Goal: Register for event/course

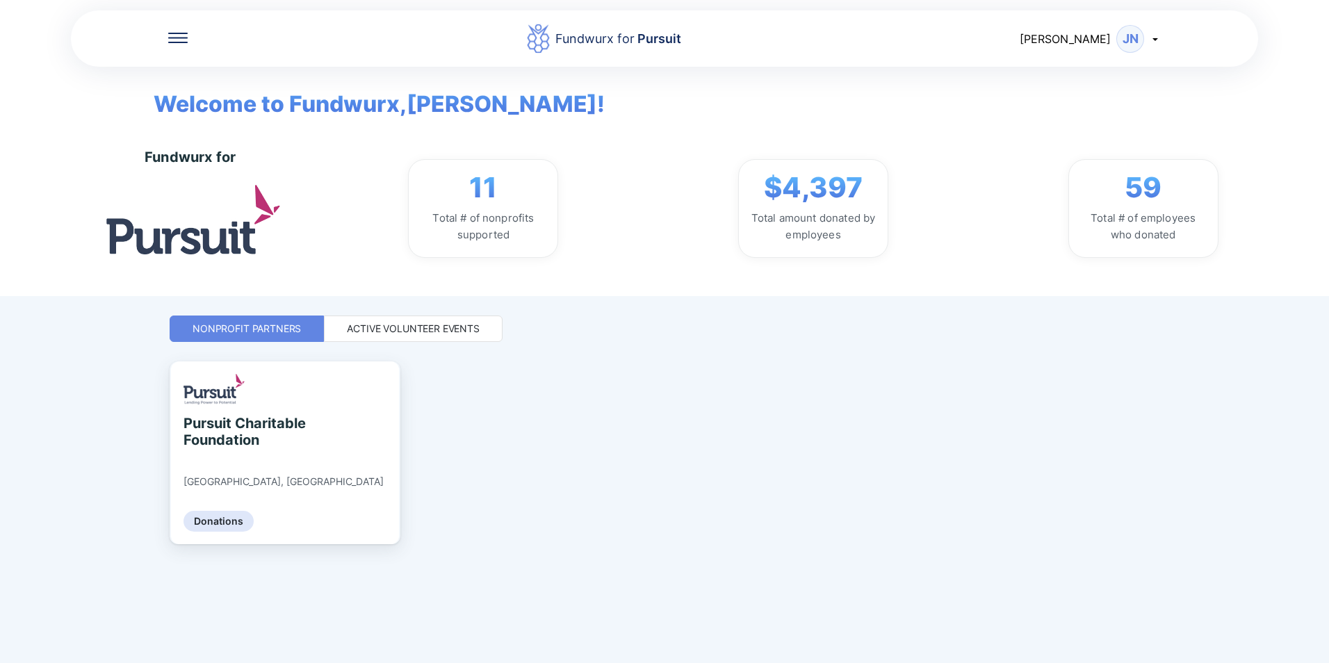
click at [422, 333] on div "Active Volunteer Events" at bounding box center [413, 329] width 133 height 14
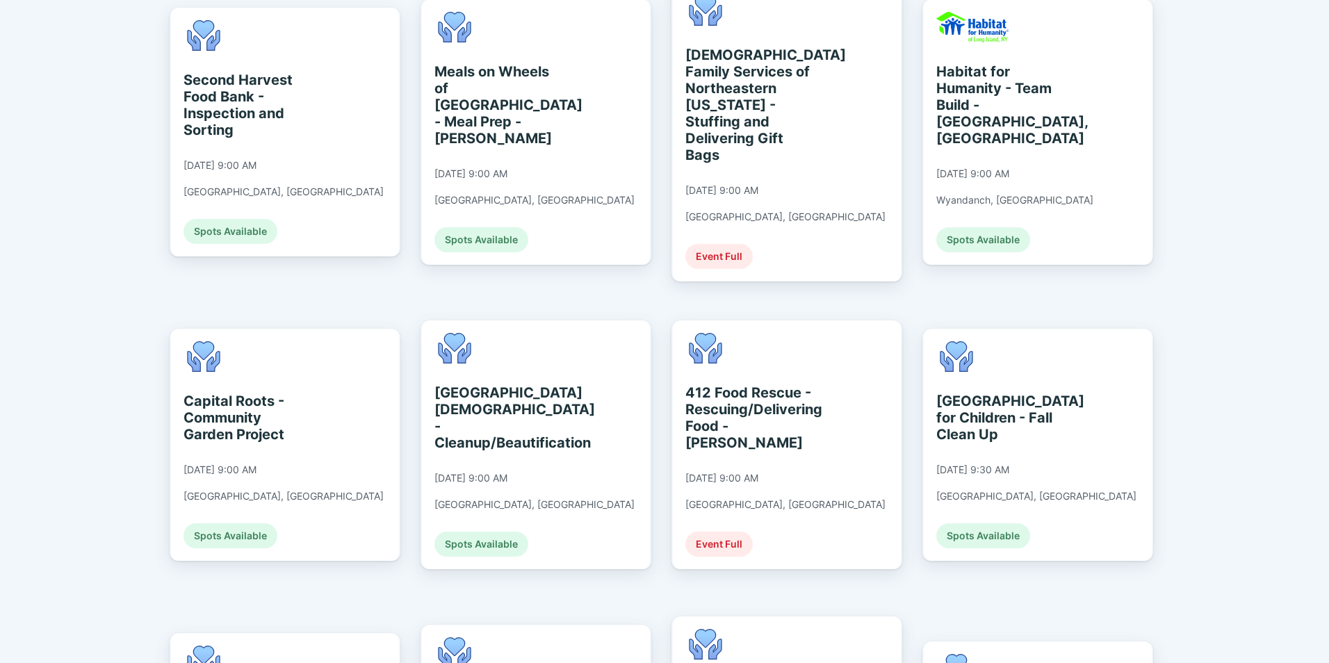
scroll to position [695, 0]
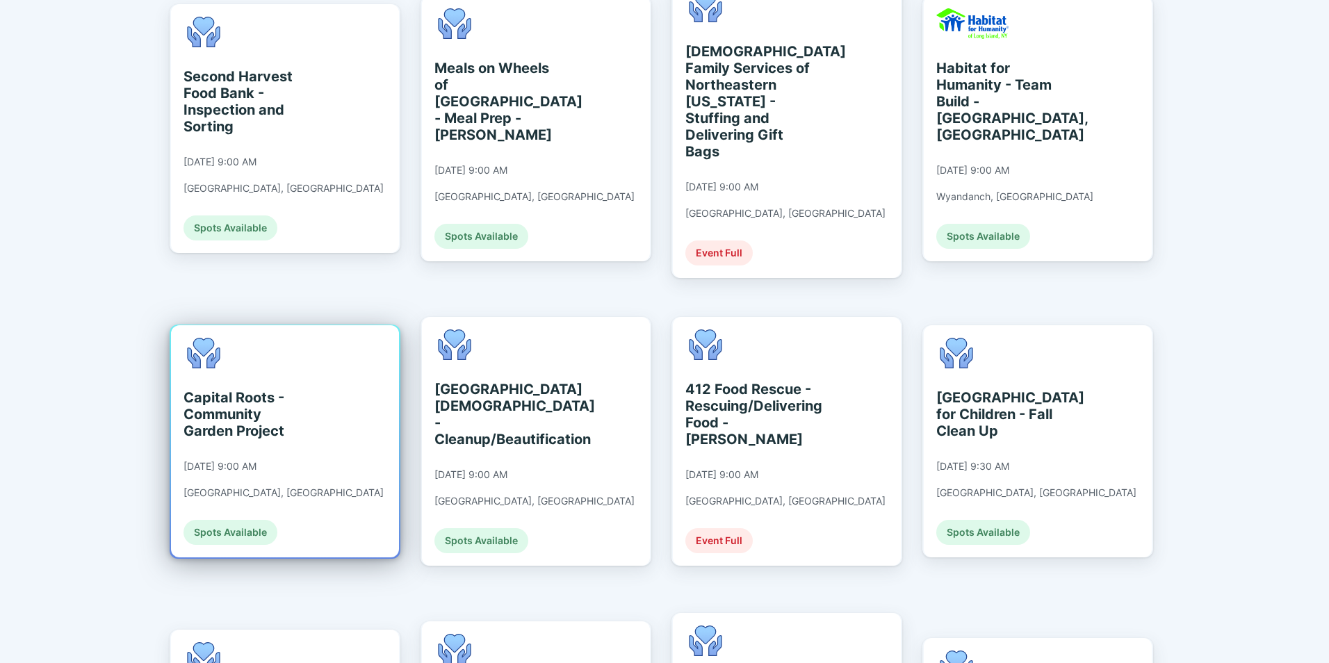
click at [236, 389] on div "Capital Roots - Community Garden Project" at bounding box center [246, 414] width 127 height 50
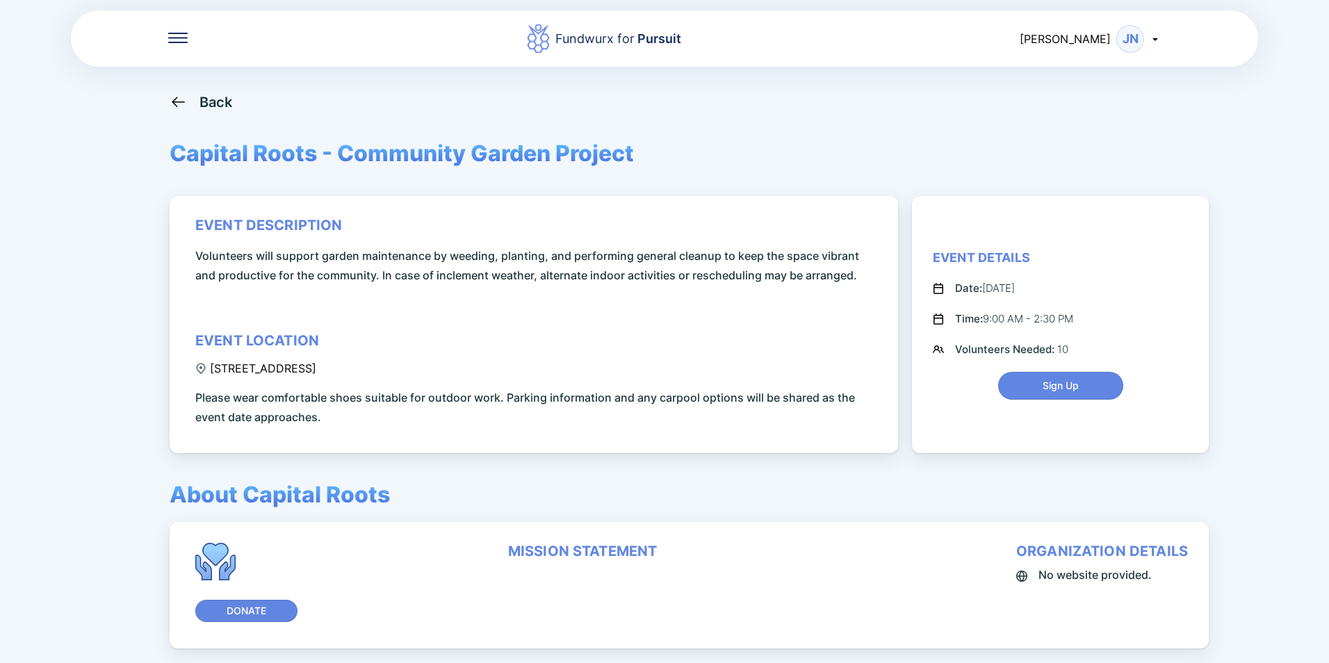
click at [181, 98] on icon at bounding box center [178, 101] width 17 height 17
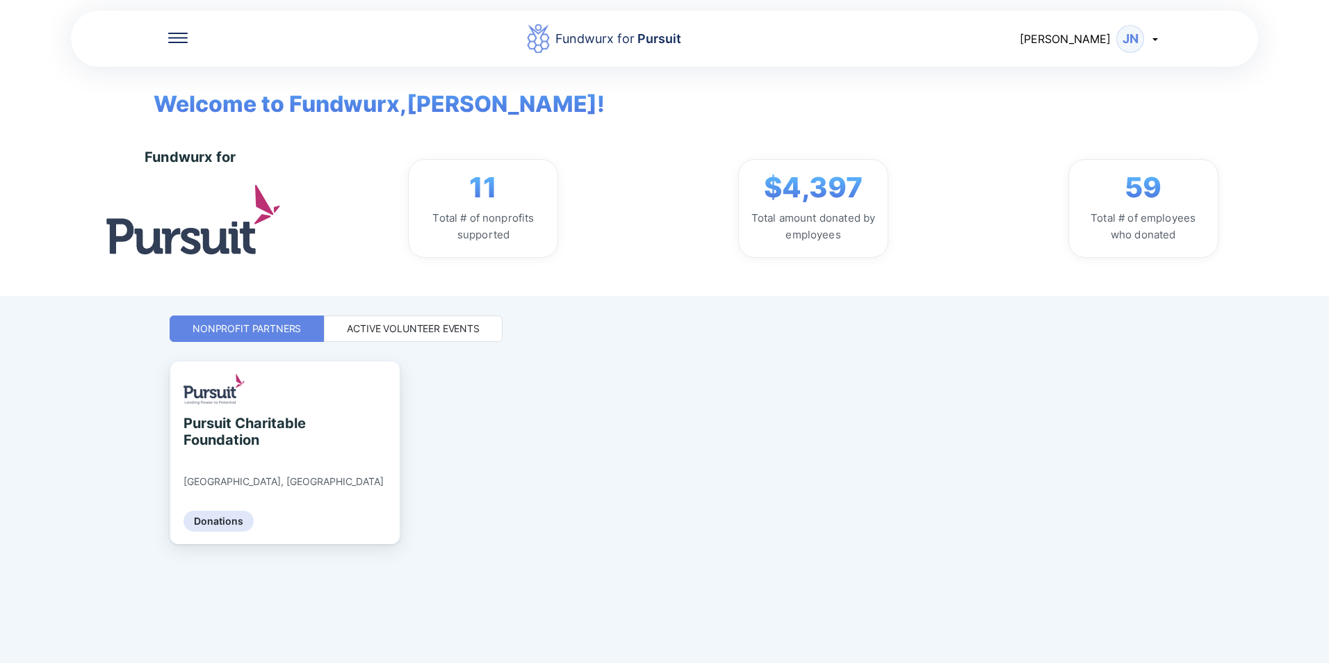
click at [423, 318] on div "Active Volunteer Events" at bounding box center [413, 329] width 179 height 26
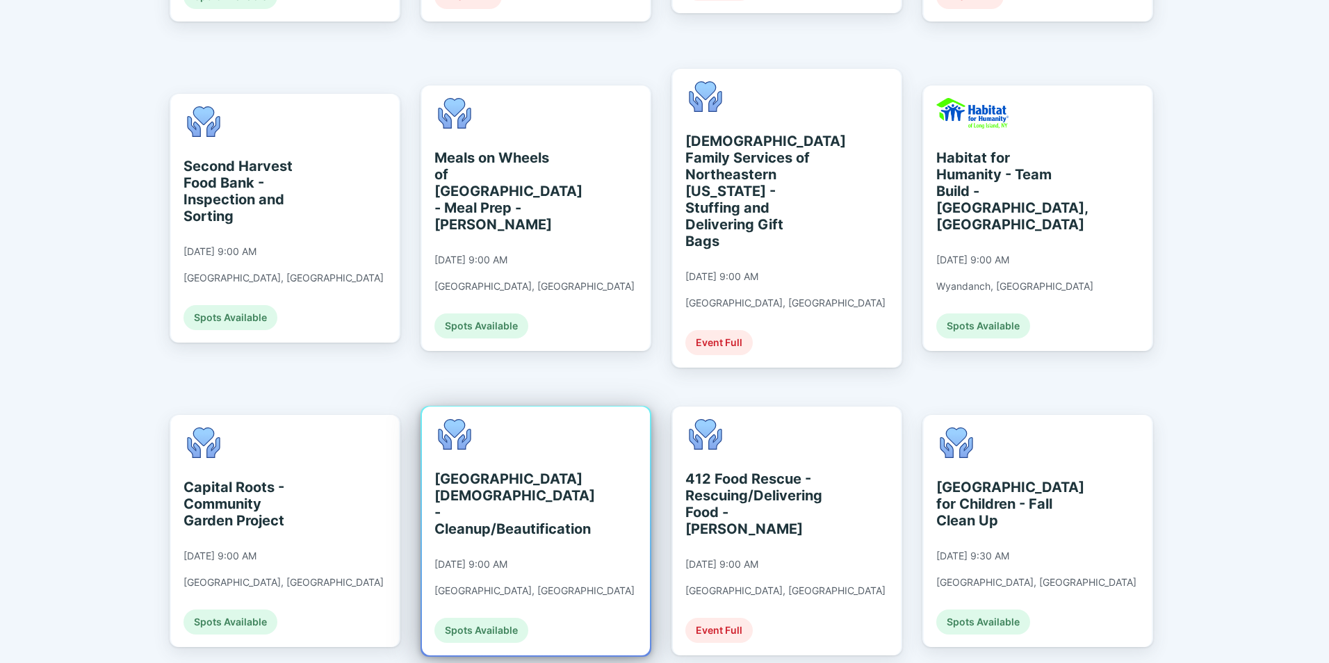
scroll to position [626, 0]
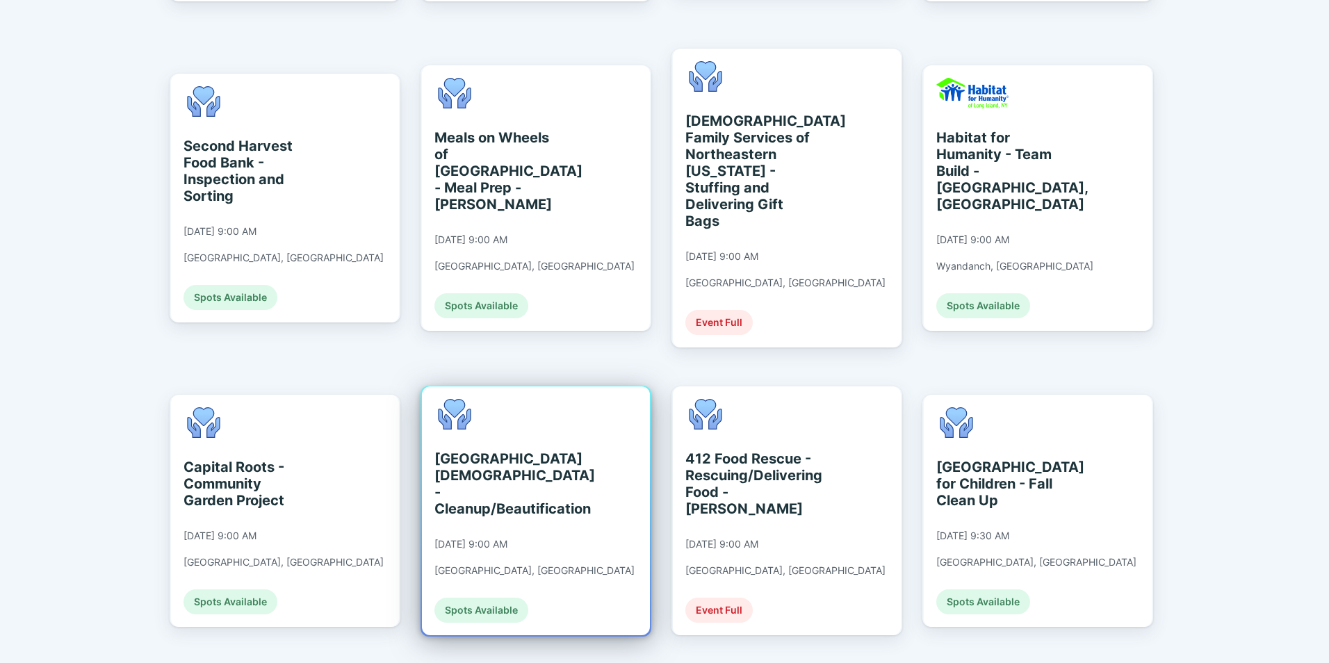
click at [469, 450] on div "[GEOGRAPHIC_DATA][DEMOGRAPHIC_DATA] - Cleanup/Beautification" at bounding box center [497, 483] width 127 height 67
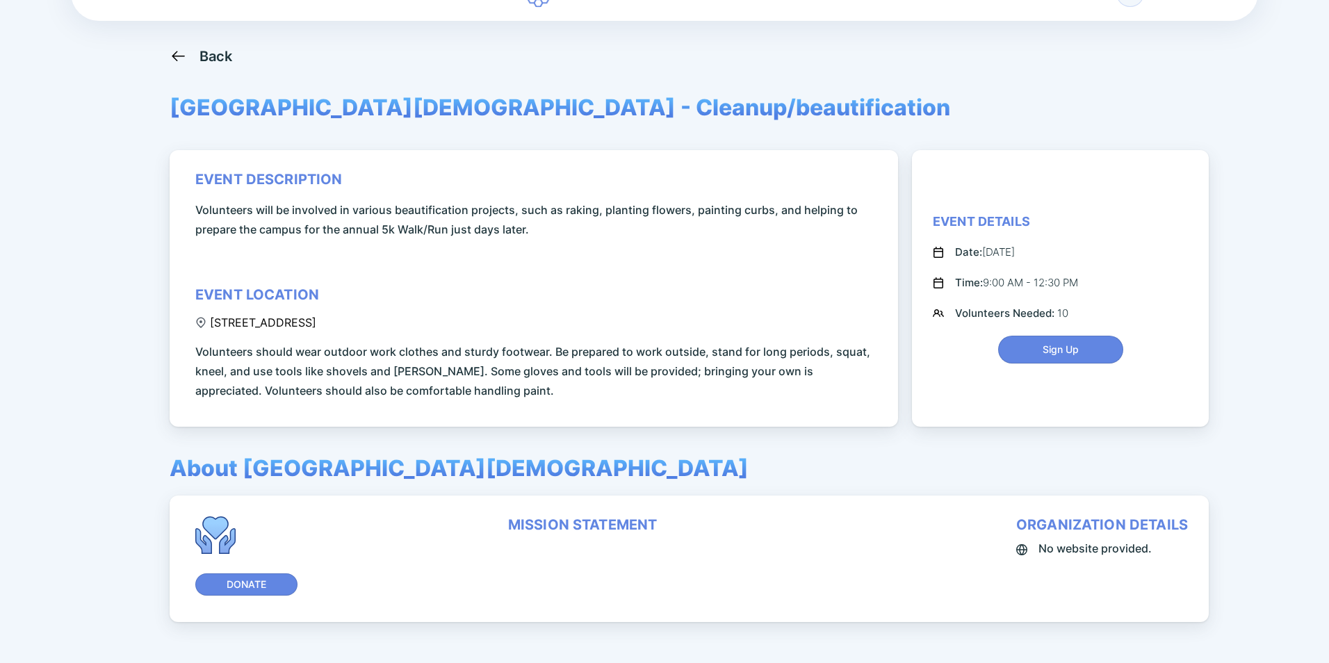
scroll to position [93, 0]
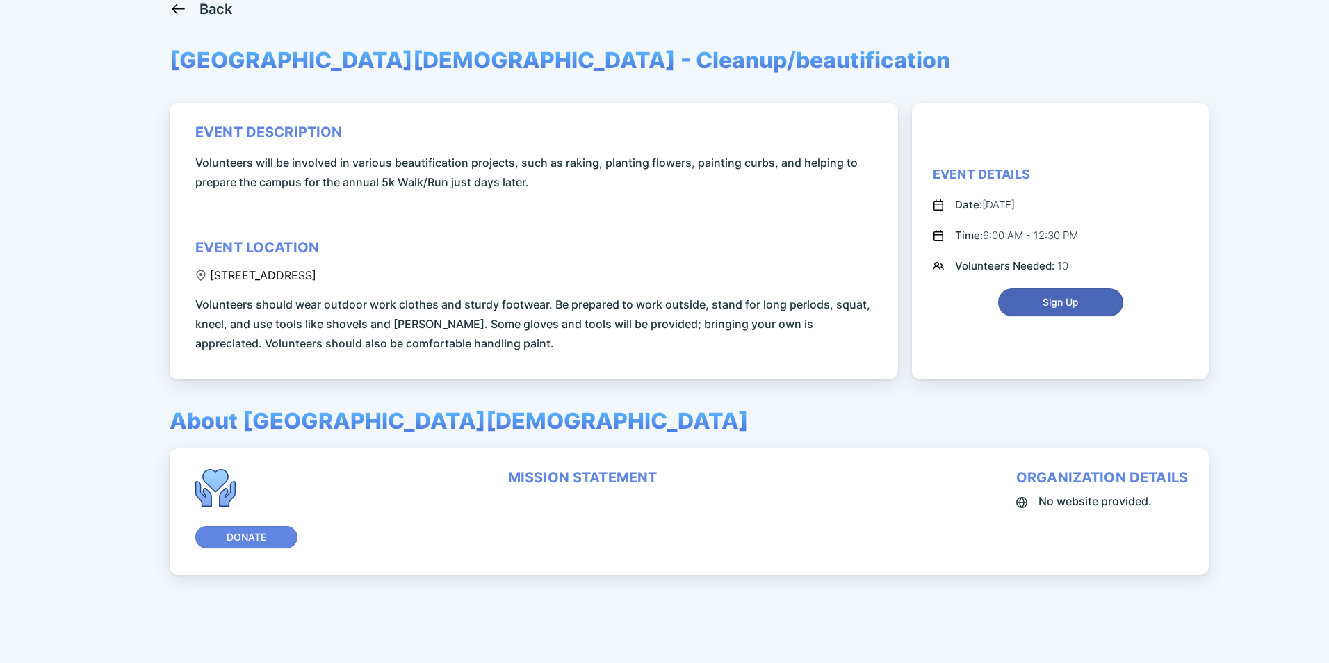
click at [1038, 297] on span "Sign Up" at bounding box center [1060, 302] width 107 height 14
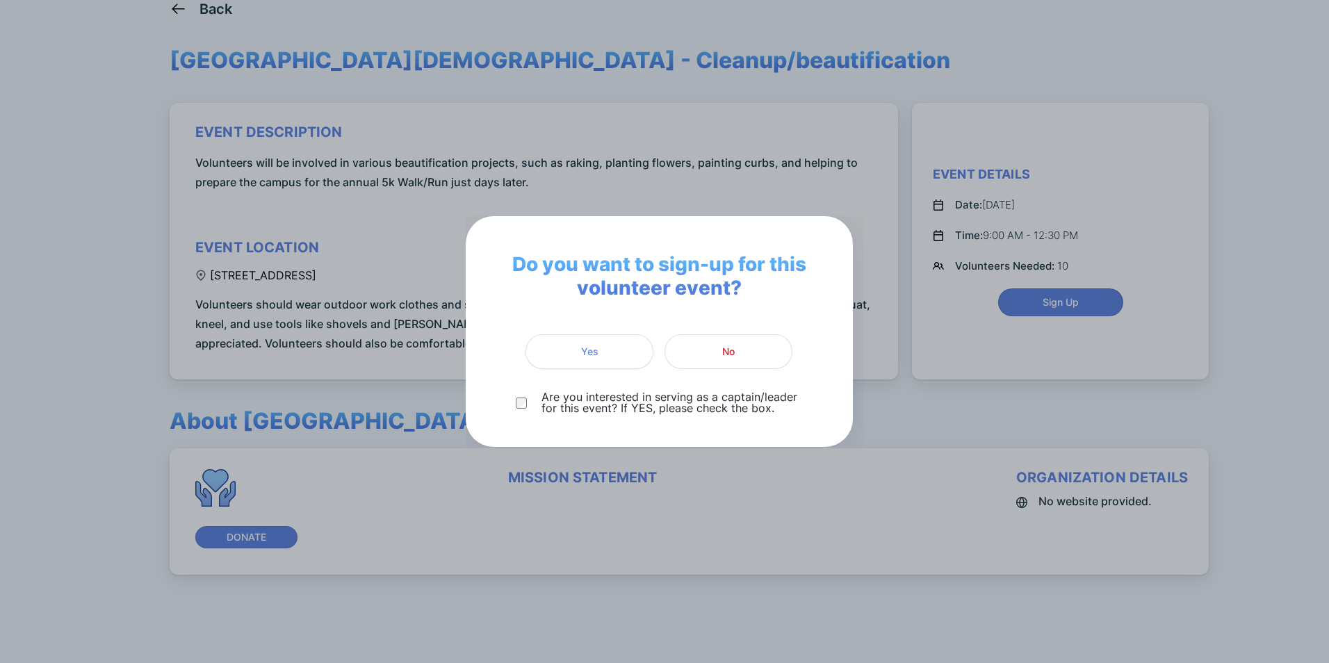
drag, startPoint x: 726, startPoint y: 346, endPoint x: 722, endPoint y: 339, distance: 8.1
click at [730, 348] on span "No" at bounding box center [728, 352] width 13 height 14
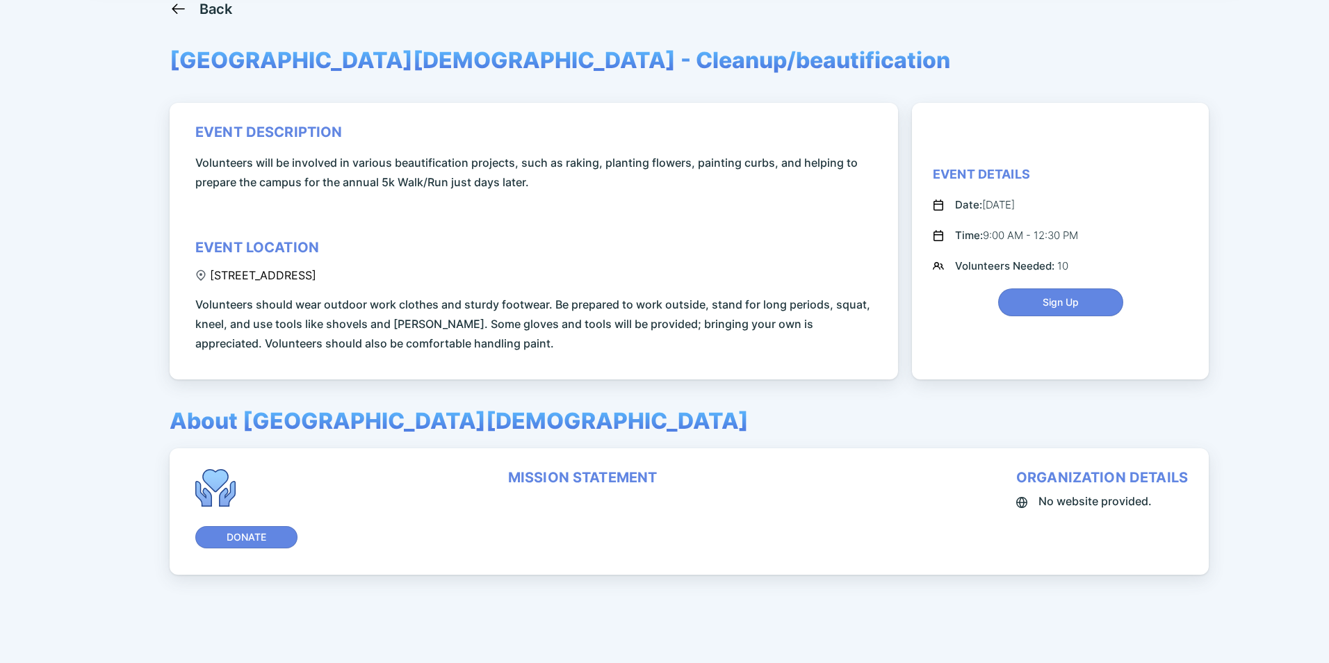
click at [189, 9] on div "Back" at bounding box center [201, 8] width 63 height 17
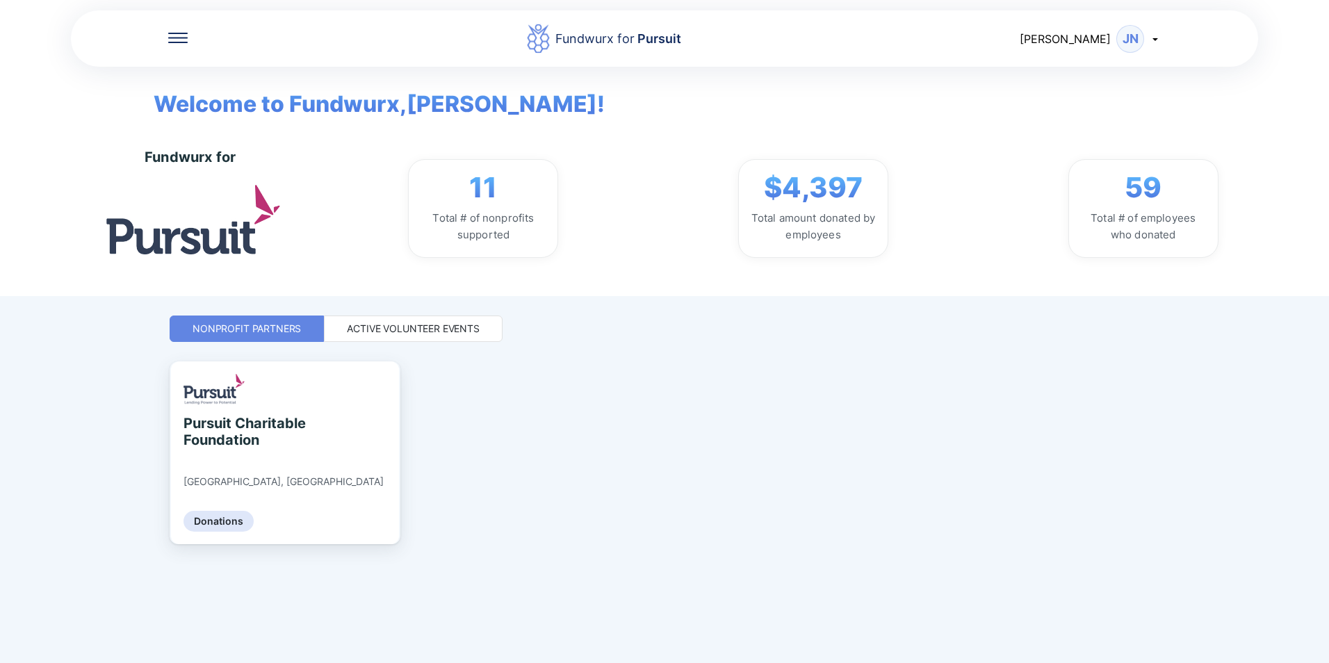
click at [384, 321] on div "Active Volunteer Events" at bounding box center [413, 329] width 179 height 26
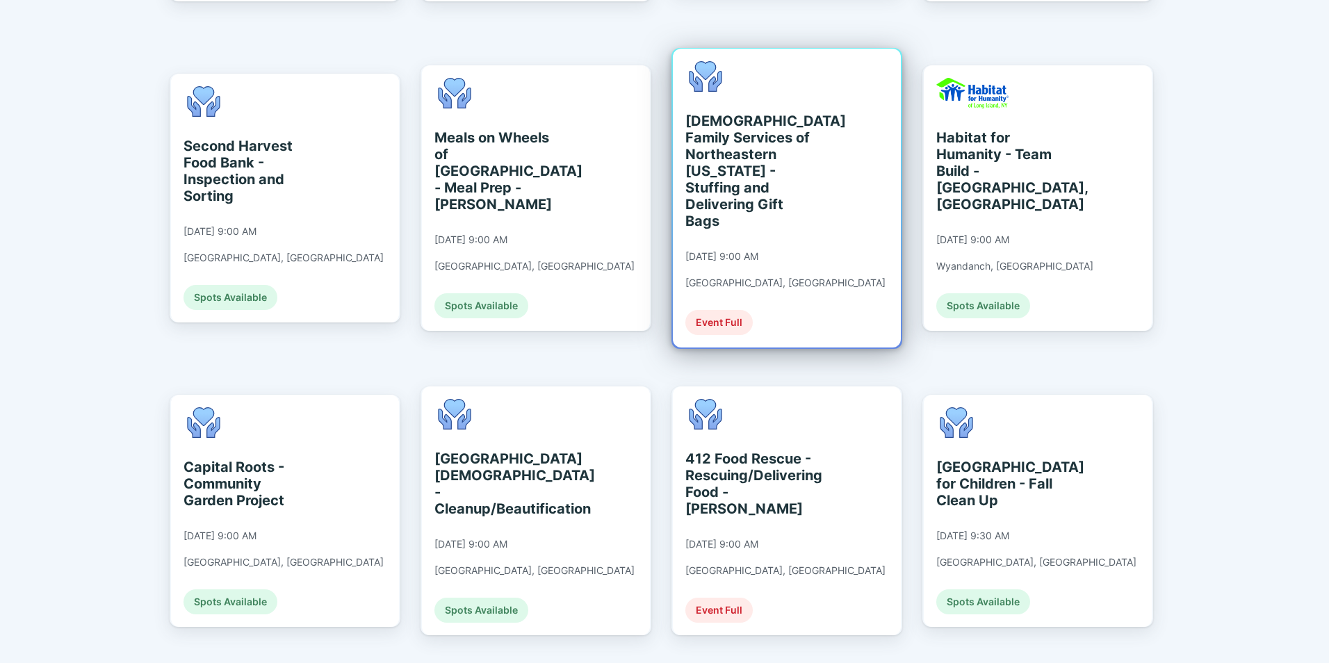
scroll to position [765, 0]
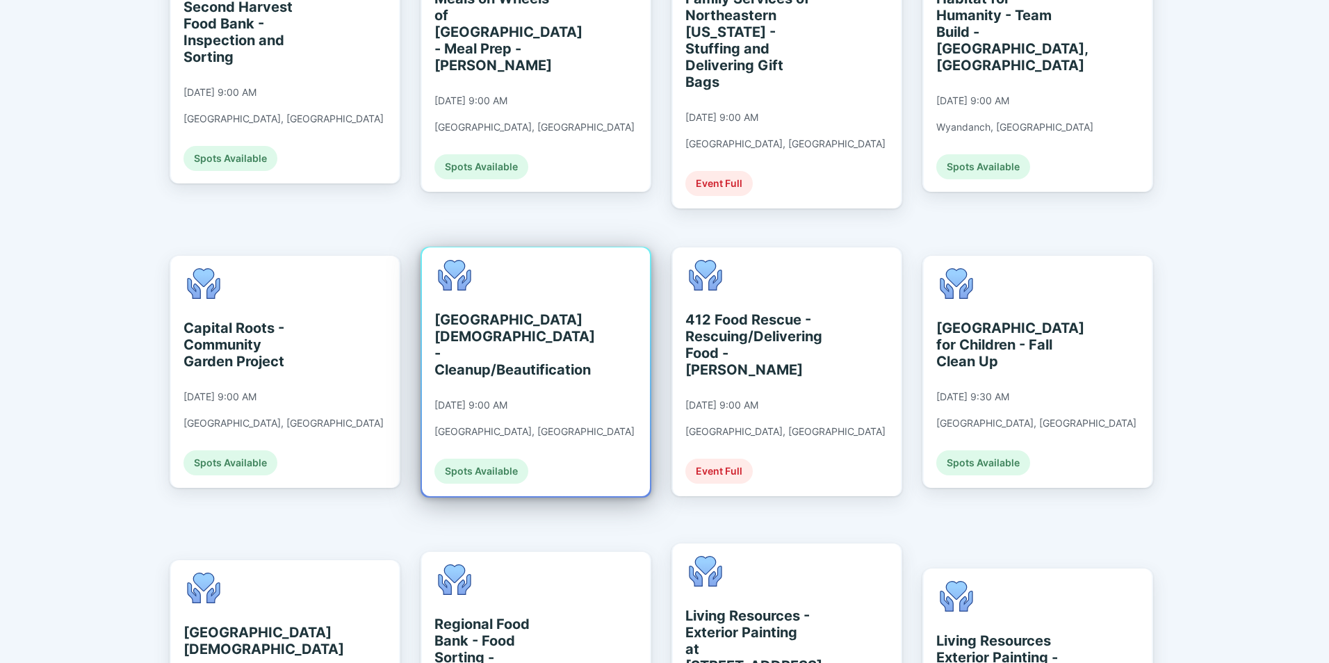
click at [491, 312] on div "[GEOGRAPHIC_DATA][DEMOGRAPHIC_DATA] - Cleanup/Beautification" at bounding box center [497, 344] width 127 height 67
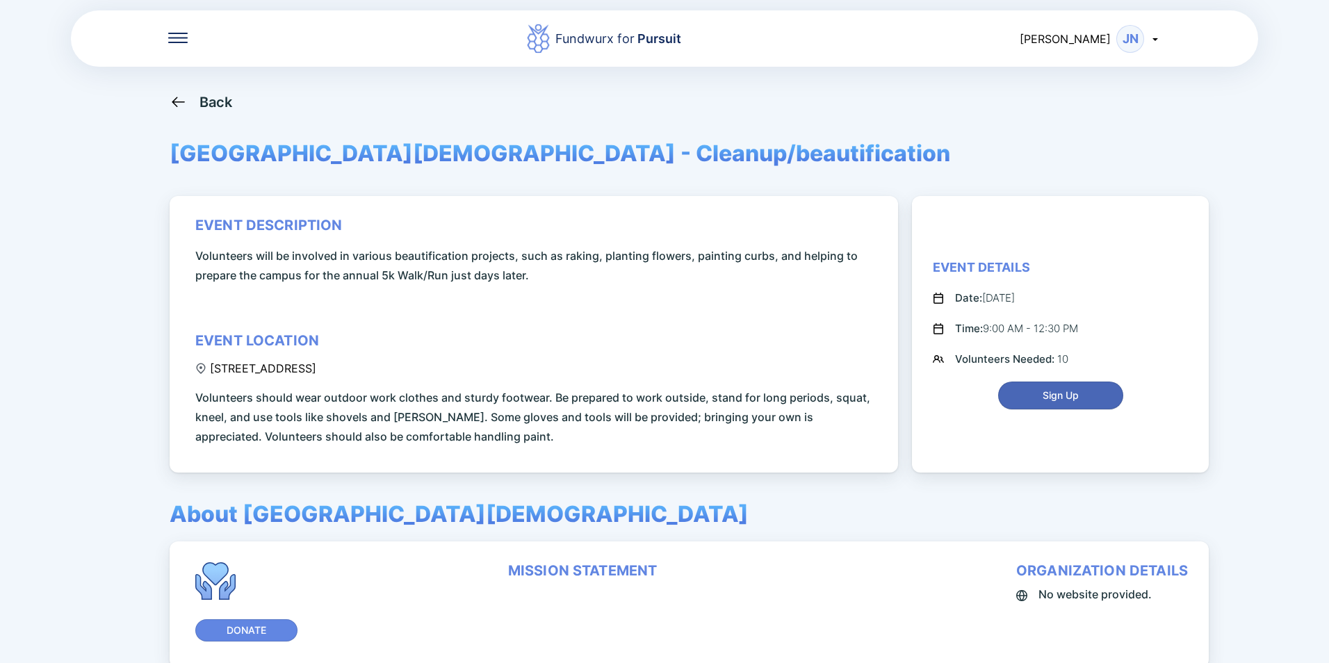
click at [1077, 400] on span "Sign Up" at bounding box center [1061, 396] width 36 height 14
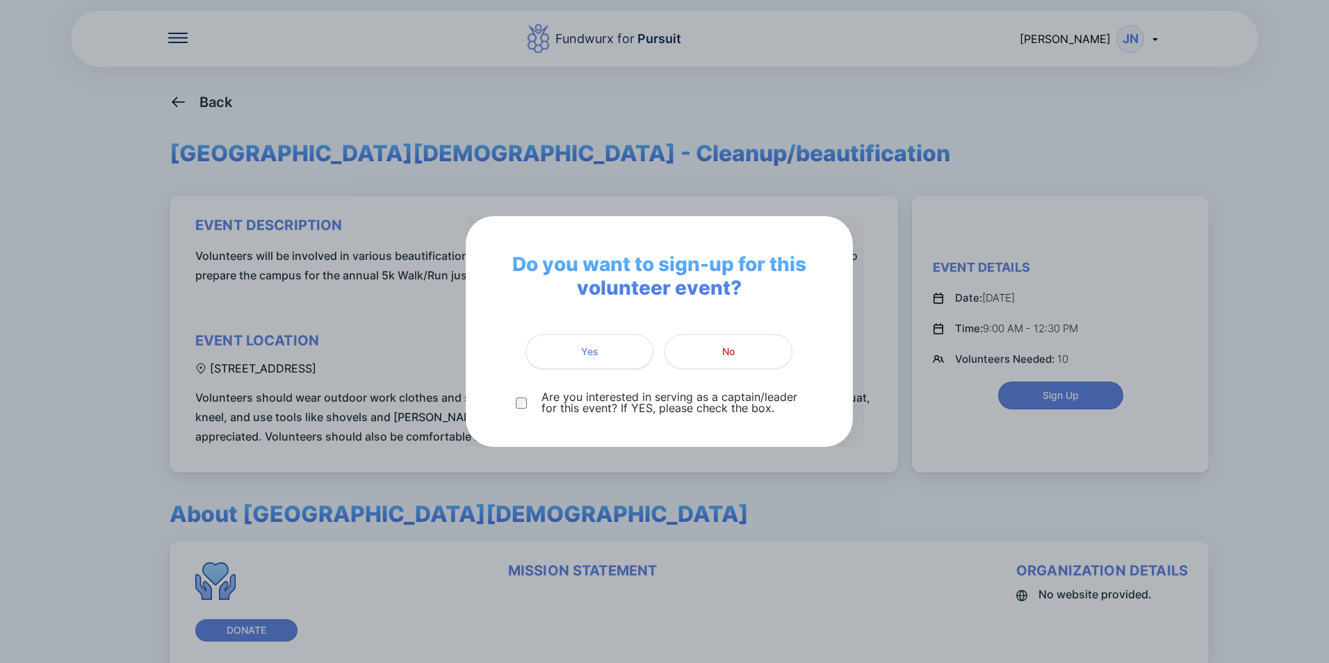
click at [585, 354] on span "Yes" at bounding box center [589, 352] width 17 height 14
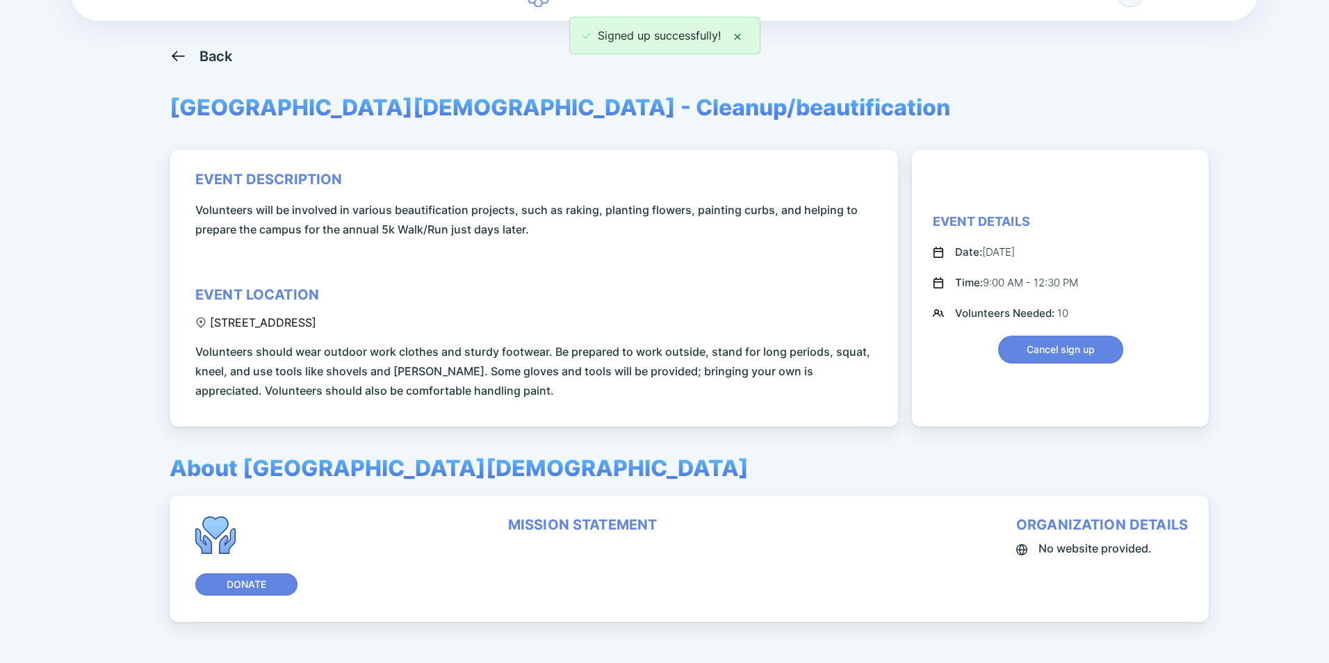
scroll to position [93, 0]
